Goal: Task Accomplishment & Management: Manage account settings

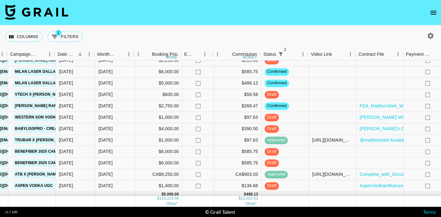
scroll to position [477, 309]
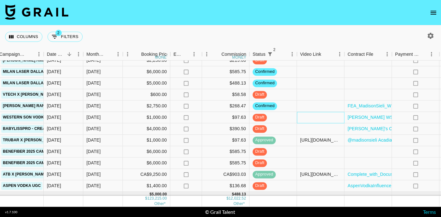
click at [315, 120] on div at bounding box center [320, 117] width 47 height 11
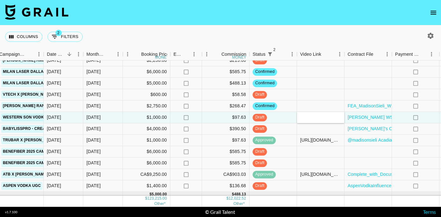
type input "[URL][DOMAIN_NAME]"
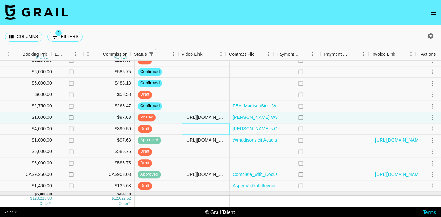
scroll to position [477, 428]
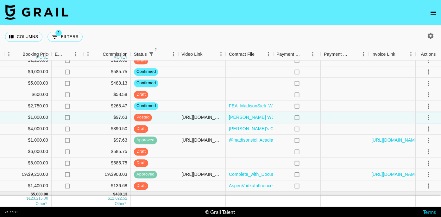
click at [428, 119] on icon "select merge strategy" at bounding box center [427, 117] width 1 height 5
click at [411, 179] on div "Approve" at bounding box center [414, 177] width 19 height 8
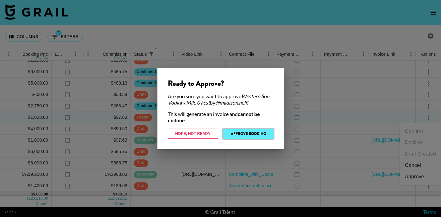
click at [245, 132] on button "Approve Booking" at bounding box center [248, 133] width 50 height 10
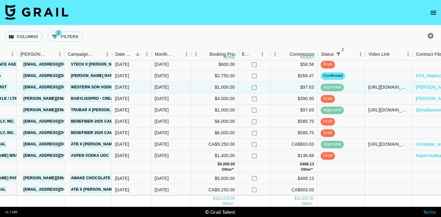
scroll to position [507, 241]
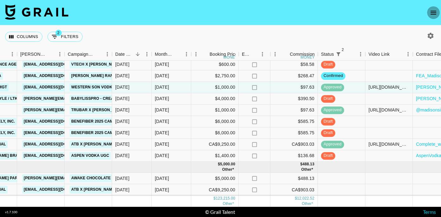
click at [433, 13] on icon "open drawer" at bounding box center [433, 13] width 8 height 8
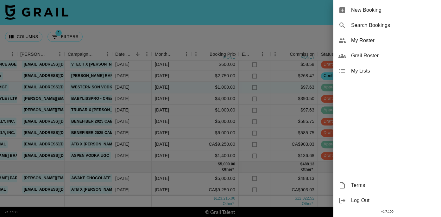
click at [371, 43] on span "My Roster" at bounding box center [393, 41] width 85 height 8
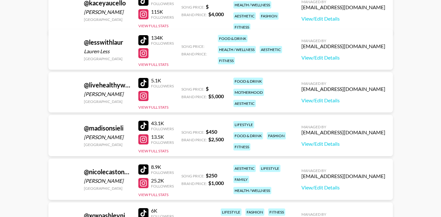
scroll to position [333, 0]
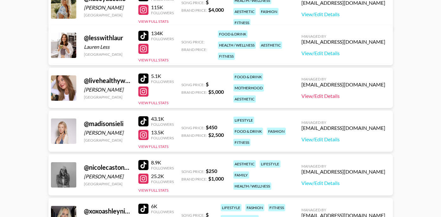
click at [344, 94] on link "View/Edit Details" at bounding box center [343, 96] width 84 height 6
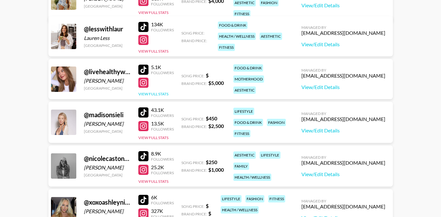
click at [159, 95] on button "View Full Stats" at bounding box center [153, 93] width 30 height 5
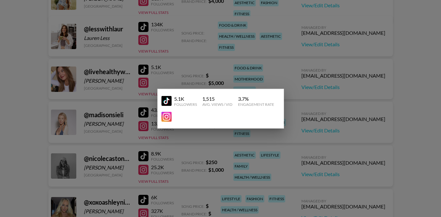
click at [260, 57] on div at bounding box center [220, 108] width 441 height 217
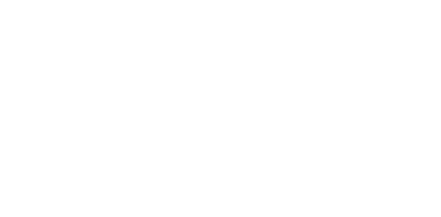
select select "USD"
